Goal: Task Accomplishment & Management: Use online tool/utility

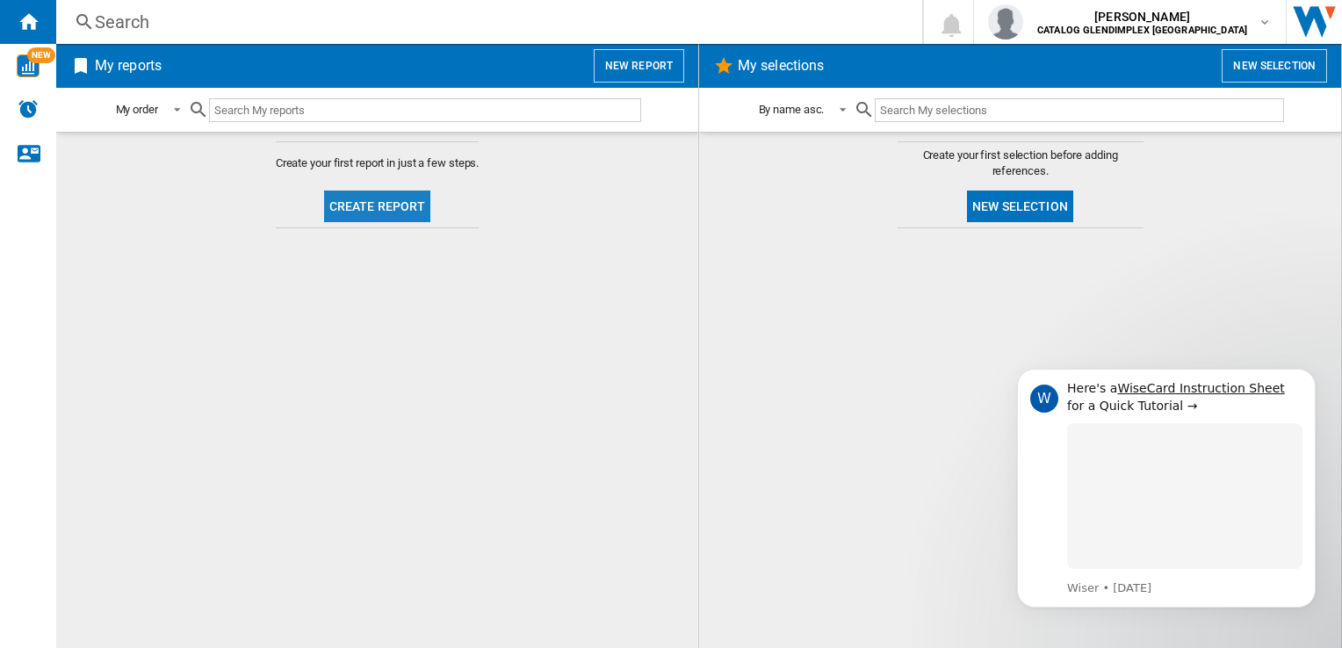
click at [387, 205] on button "Create report" at bounding box center [377, 207] width 107 height 32
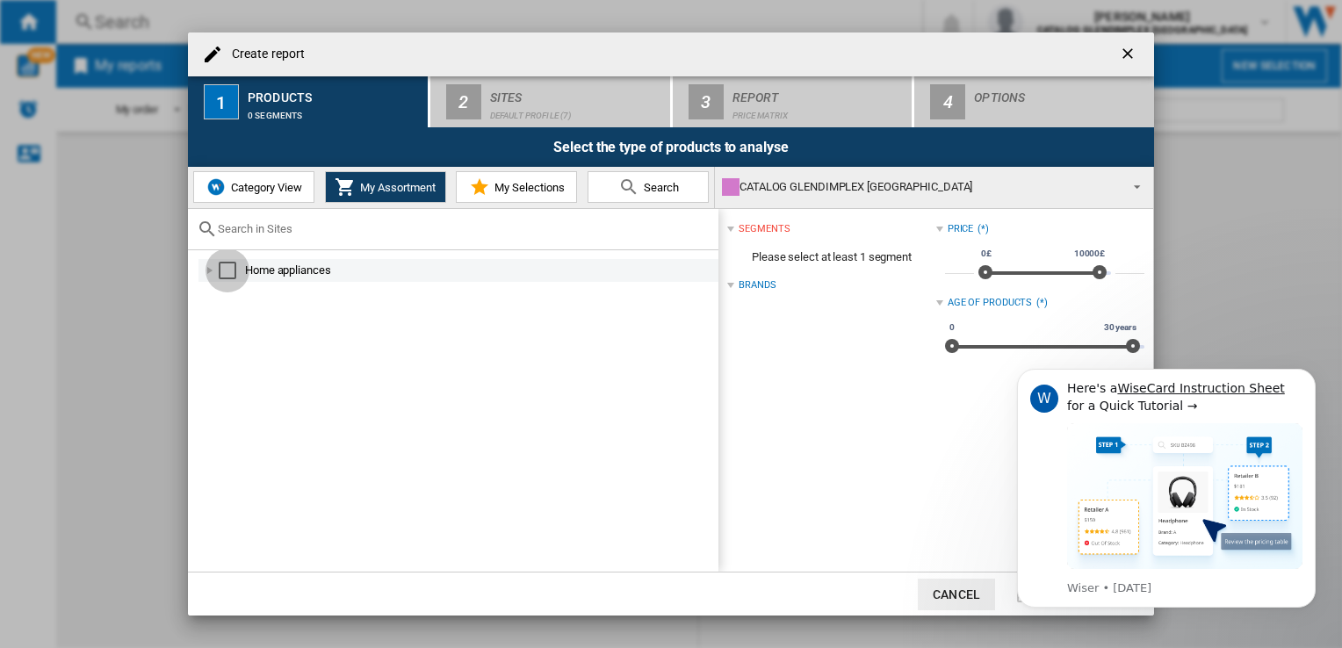
click at [229, 271] on div "Select" at bounding box center [228, 271] width 18 height 18
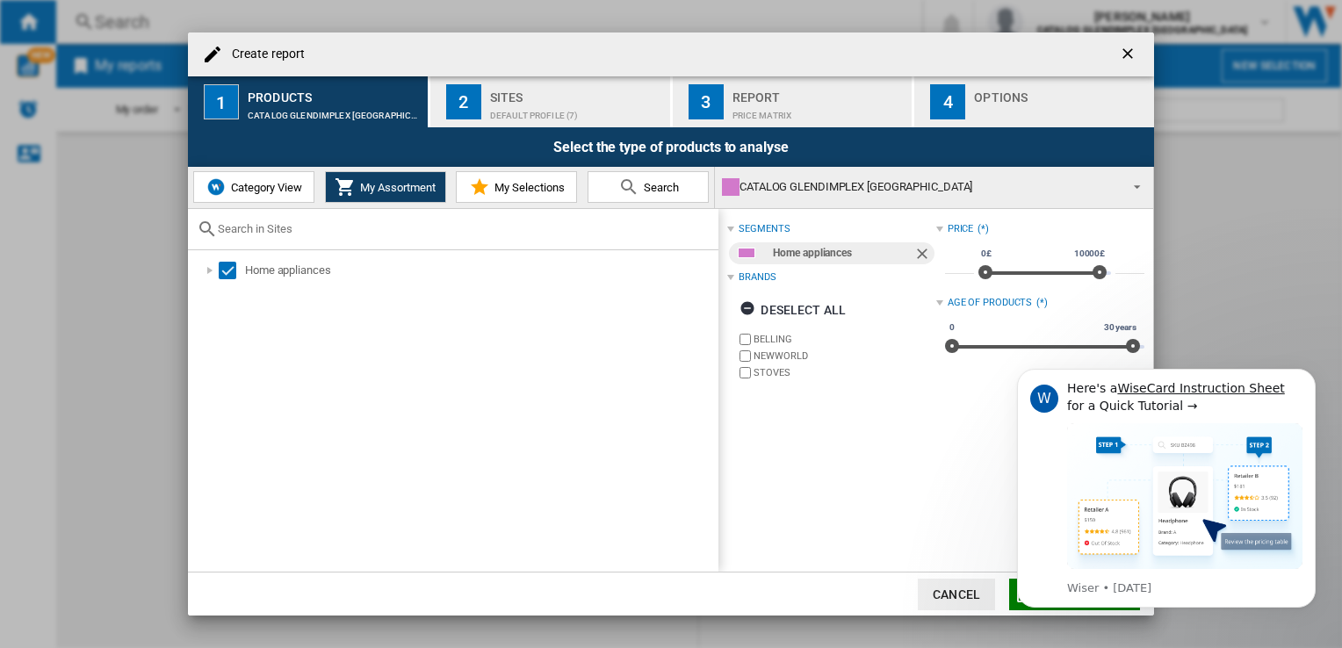
click at [536, 111] on div "Default profile (7)" at bounding box center [576, 111] width 173 height 18
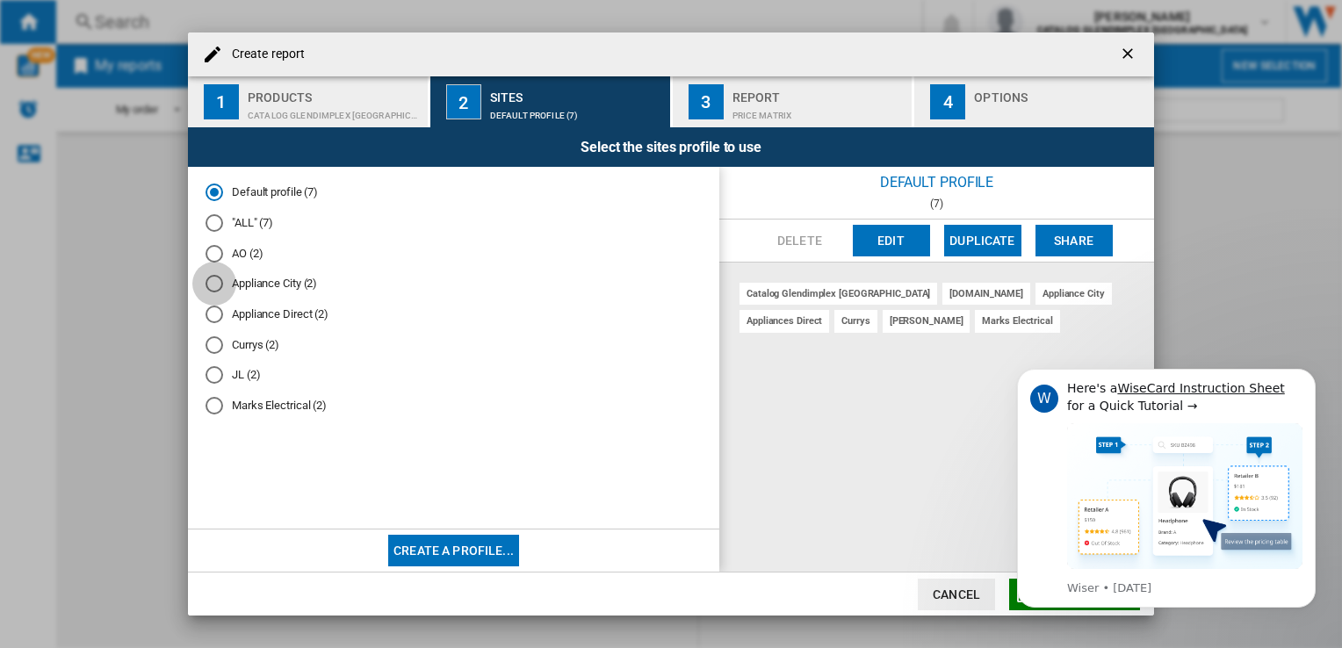
click at [218, 289] on div "Appliance City (2)" at bounding box center [215, 284] width 18 height 18
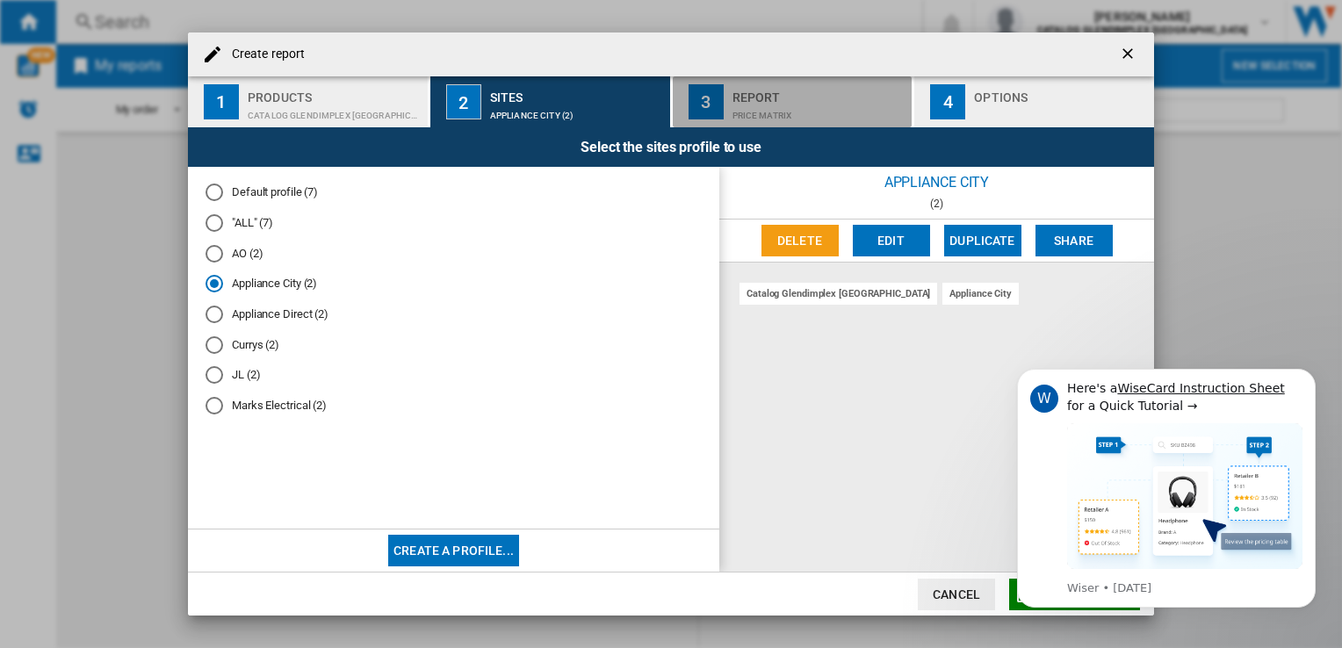
click at [752, 89] on div "Report" at bounding box center [819, 92] width 173 height 18
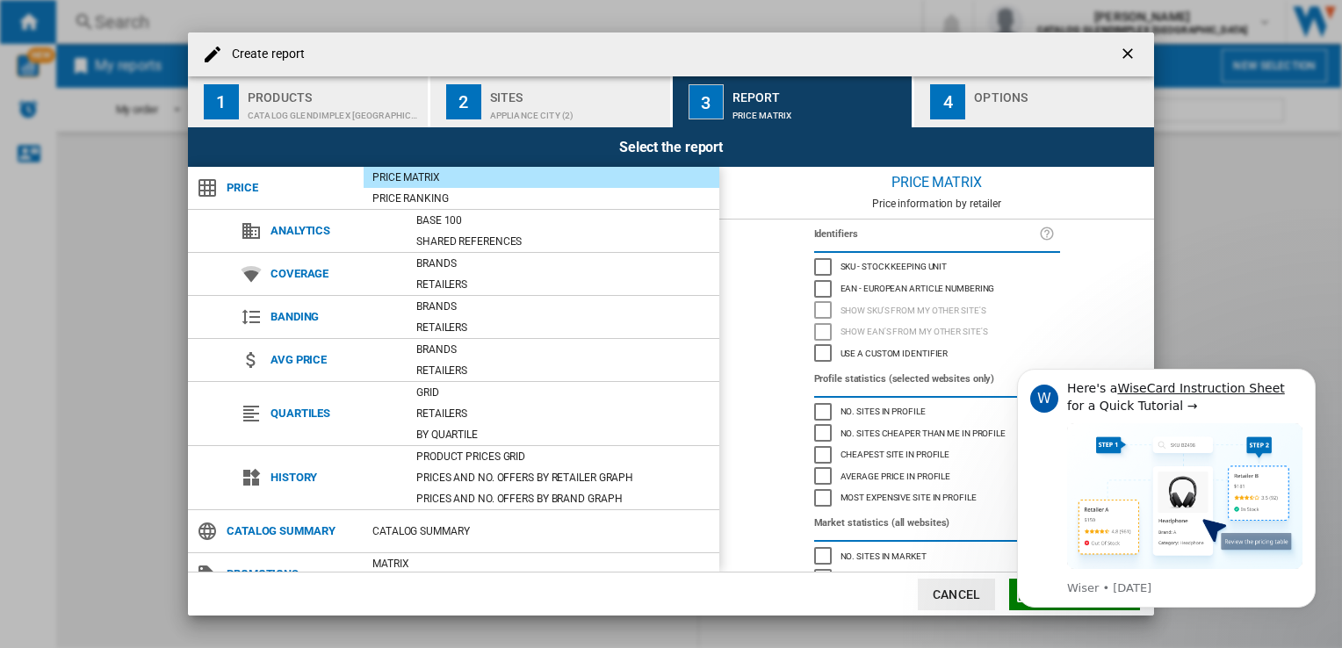
click at [1006, 599] on body "W Here's a WiseCard Instruction Sheet for a Quick Tutorial → Wiser • [DATE]" at bounding box center [1166, 511] width 337 height 314
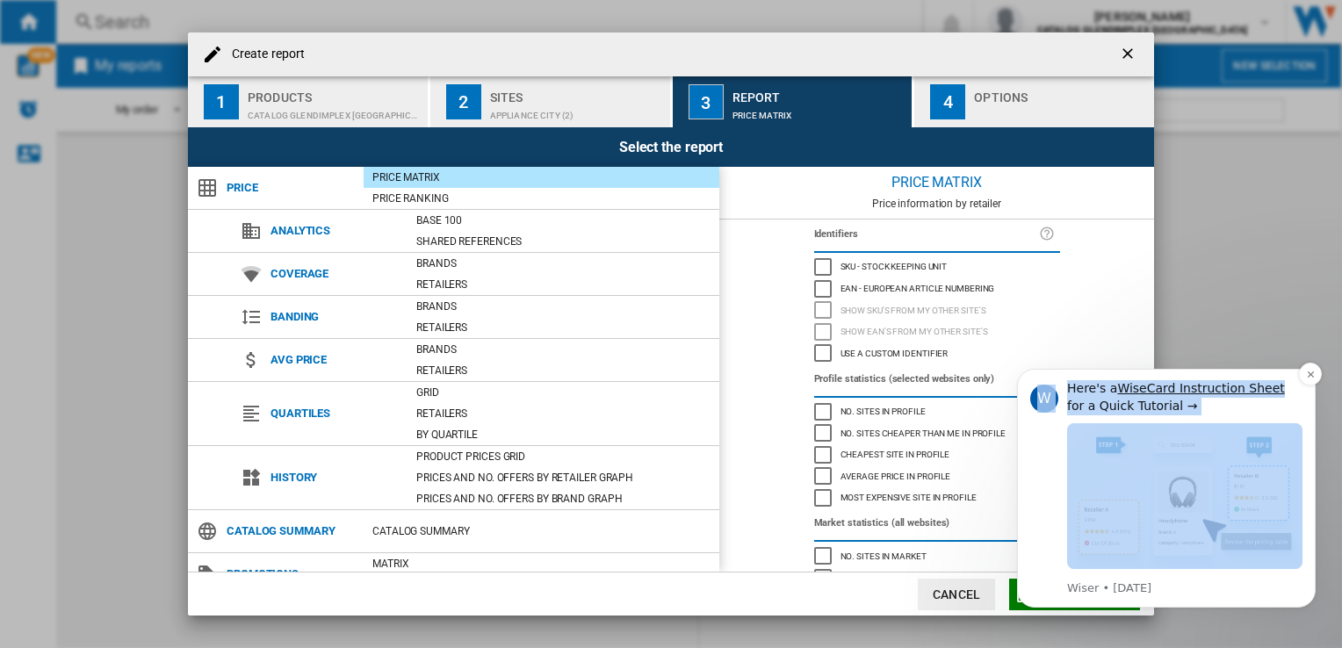
drag, startPoint x: 1011, startPoint y: 601, endPoint x: 1024, endPoint y: 601, distance: 12.3
click at [1024, 601] on body "W Here's a WiseCard Instruction Sheet for a Quick Tutorial → Wiser • [DATE]" at bounding box center [1166, 511] width 337 height 314
click at [1024, 601] on div "W Here's a WiseCard Instruction Sheet for a Quick Tutorial → Wiser • [DATE]" at bounding box center [1166, 488] width 299 height 239
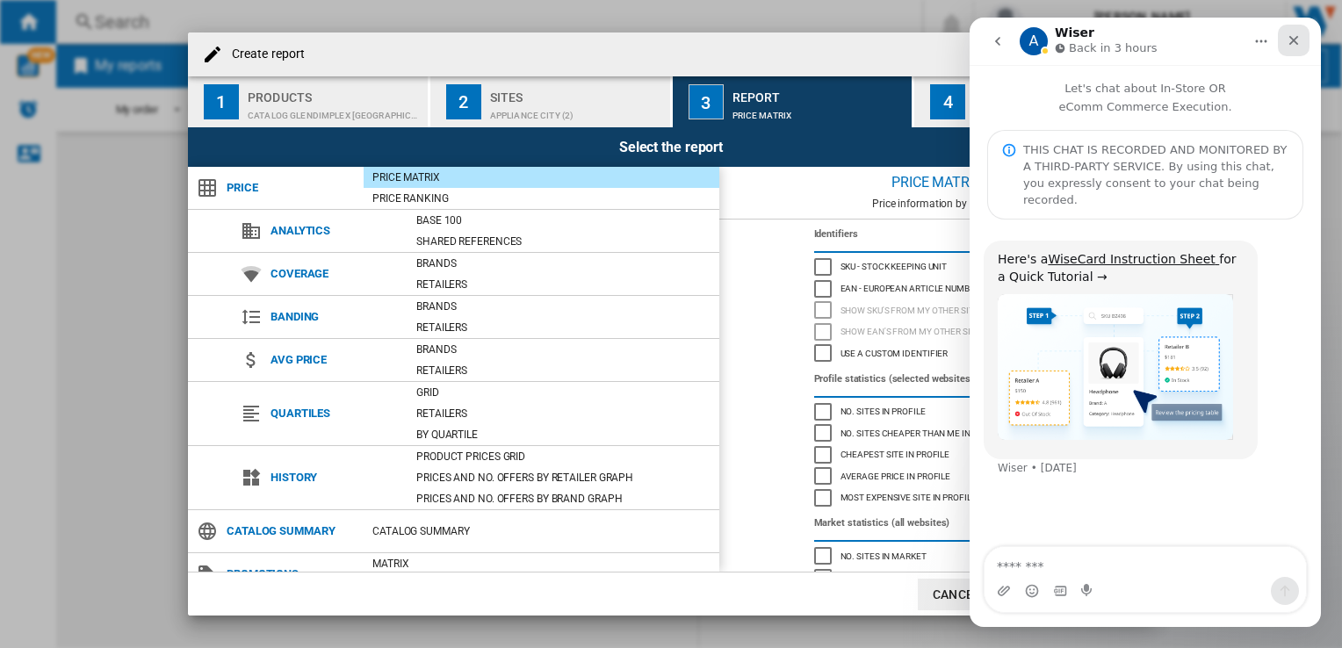
click at [1294, 31] on div "Close" at bounding box center [1294, 41] width 32 height 32
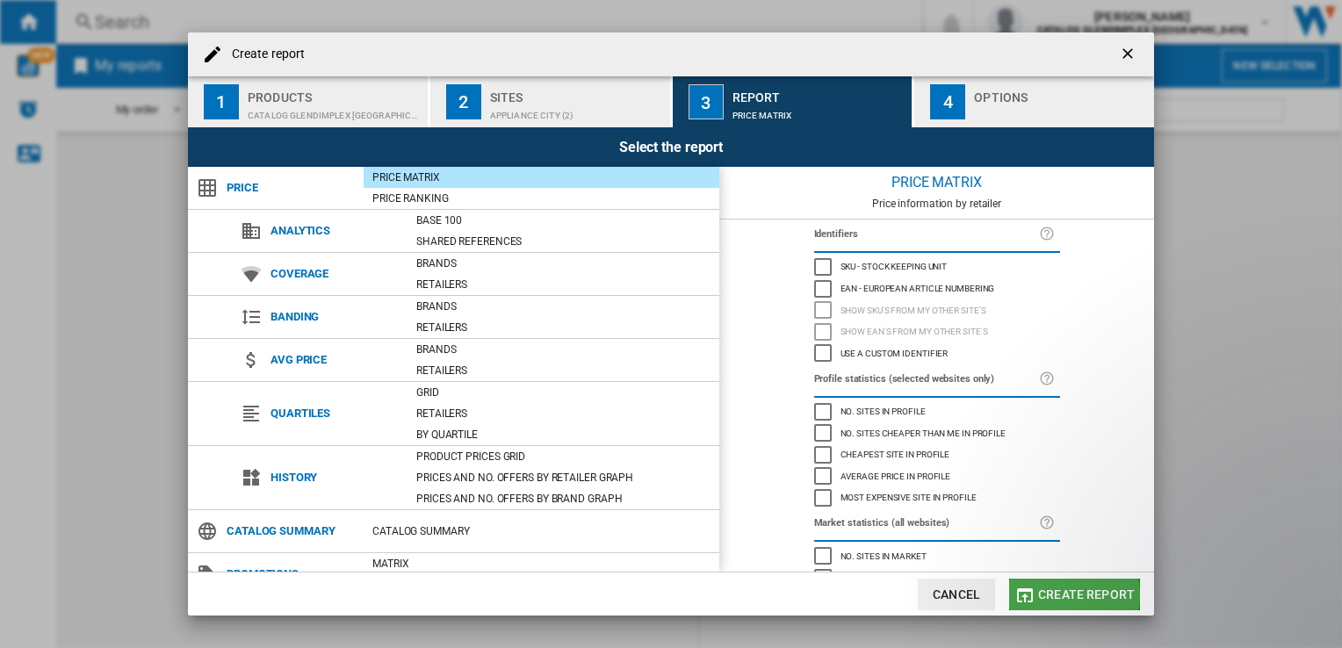
click at [1062, 596] on span "Create report" at bounding box center [1086, 595] width 97 height 14
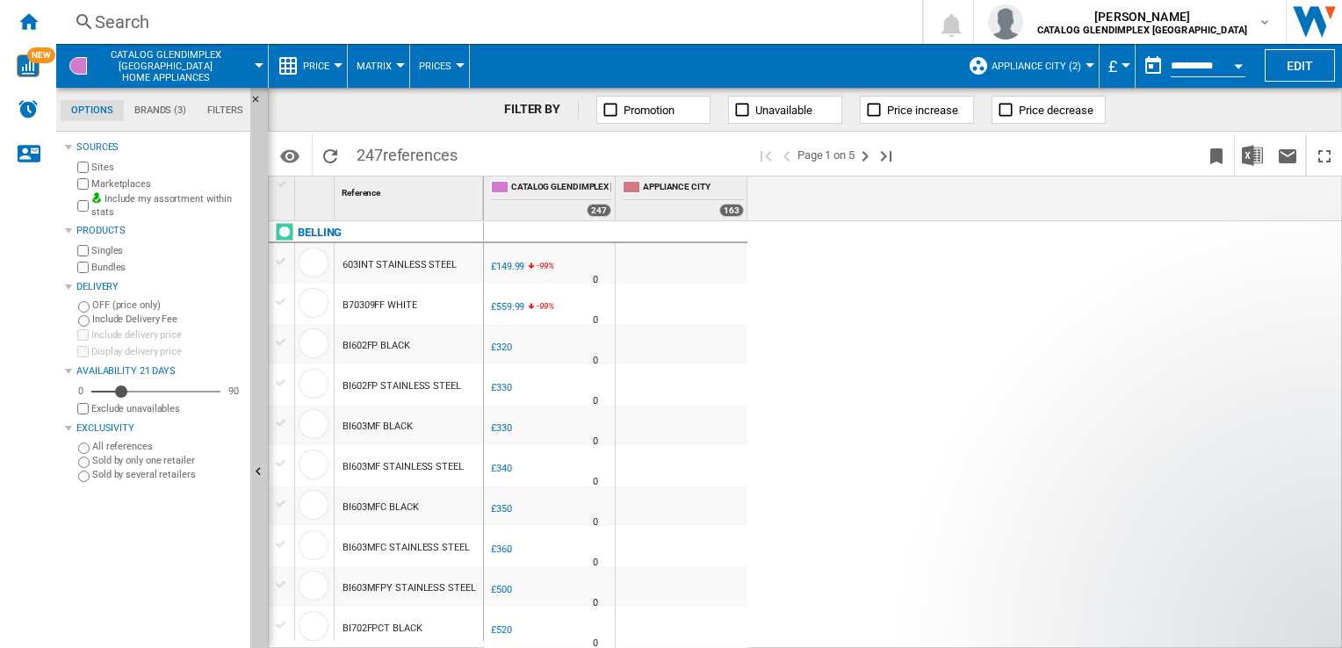
click at [361, 53] on button "Matrix" at bounding box center [379, 66] width 44 height 44
click at [327, 61] on md-backdrop at bounding box center [671, 324] width 1342 height 648
click at [334, 72] on button "Price" at bounding box center [320, 66] width 35 height 44
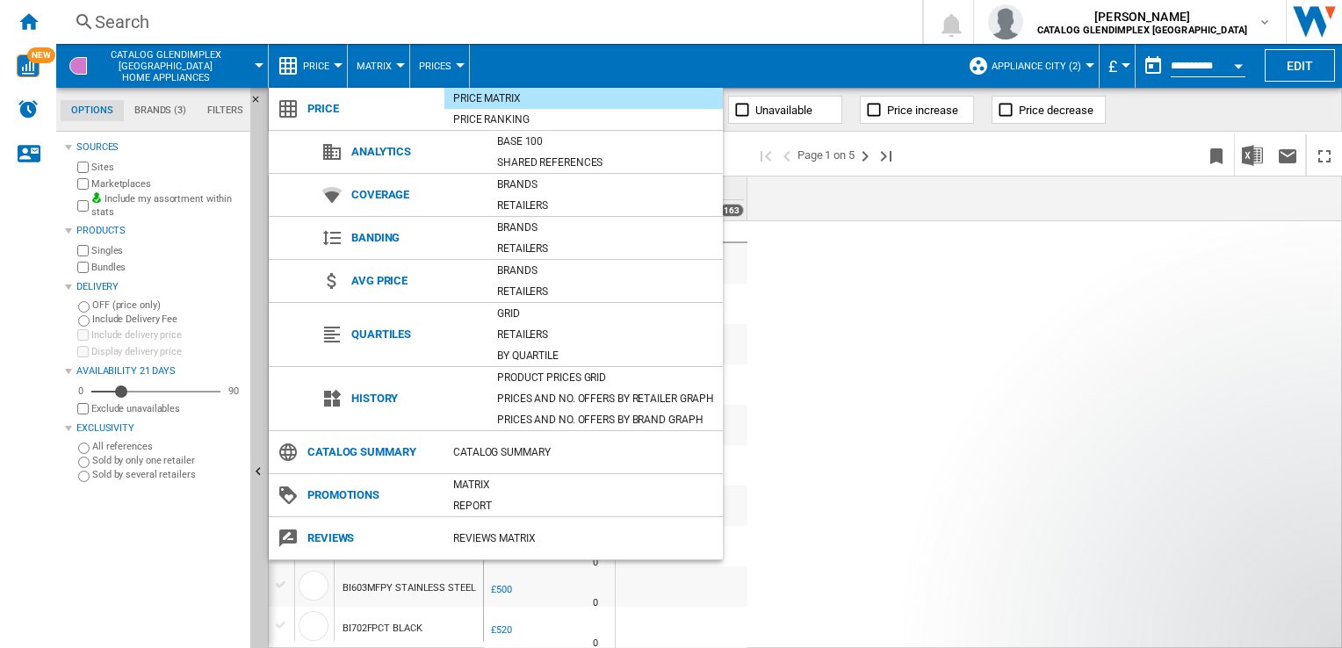
click at [389, 148] on span "Analytics" at bounding box center [416, 152] width 146 height 25
click at [373, 445] on span "Catalog Summary" at bounding box center [372, 452] width 146 height 25
click at [528, 333] on div "Retailers" at bounding box center [605, 335] width 235 height 18
